Goal: Information Seeking & Learning: Check status

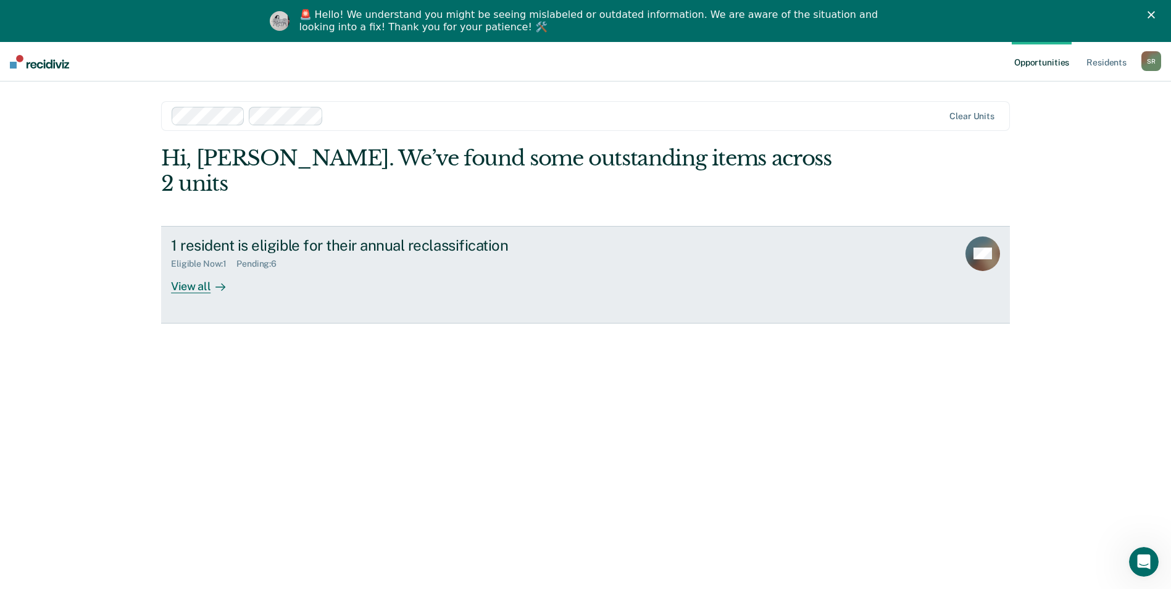
click at [193, 269] on div "View all" at bounding box center [205, 281] width 69 height 24
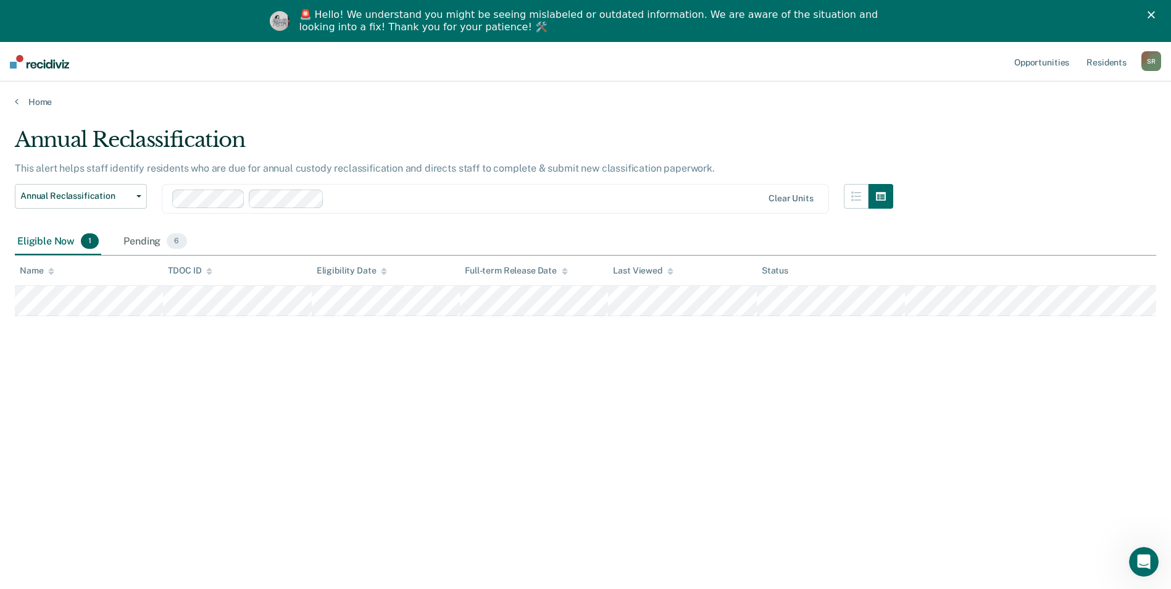
click at [356, 199] on div at bounding box center [546, 198] width 434 height 14
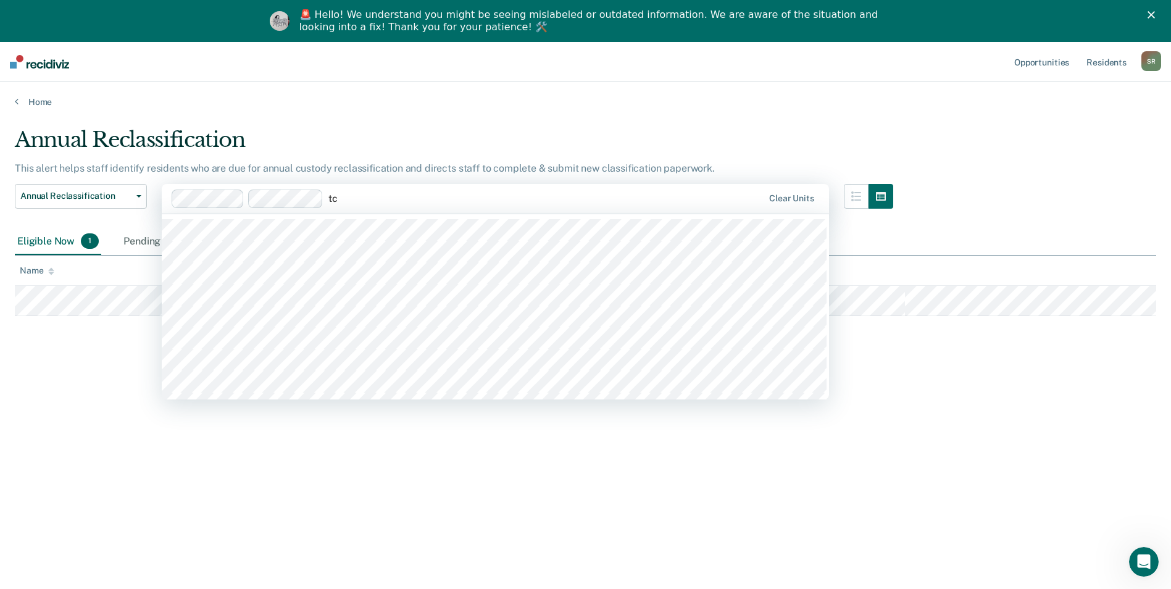
type input "tci"
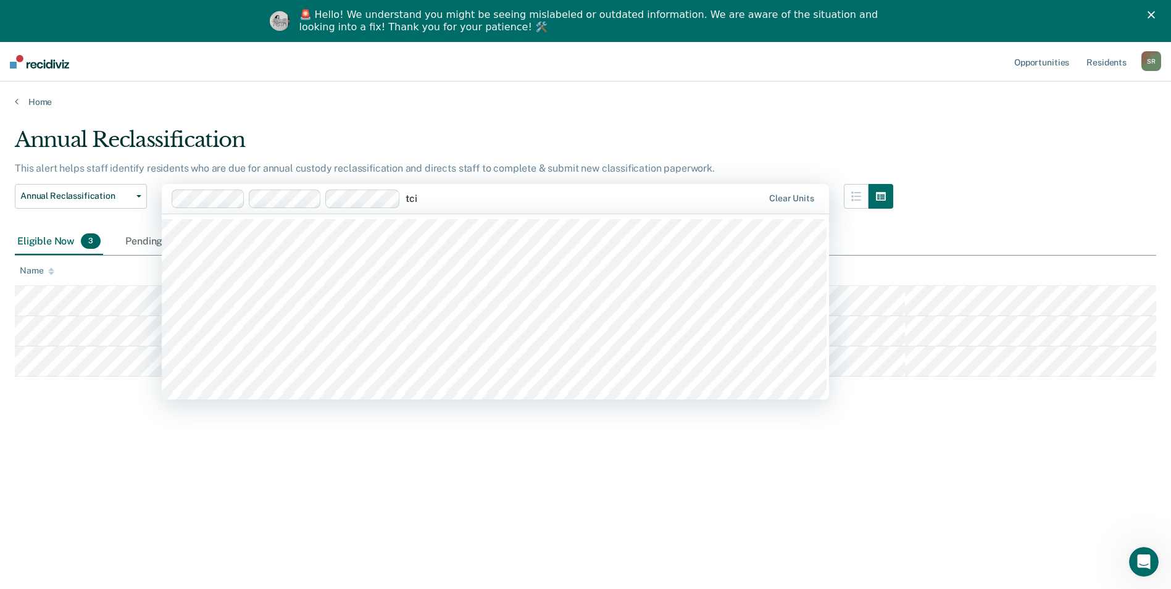
type input "tcix"
